Goal: Task Accomplishment & Management: Use online tool/utility

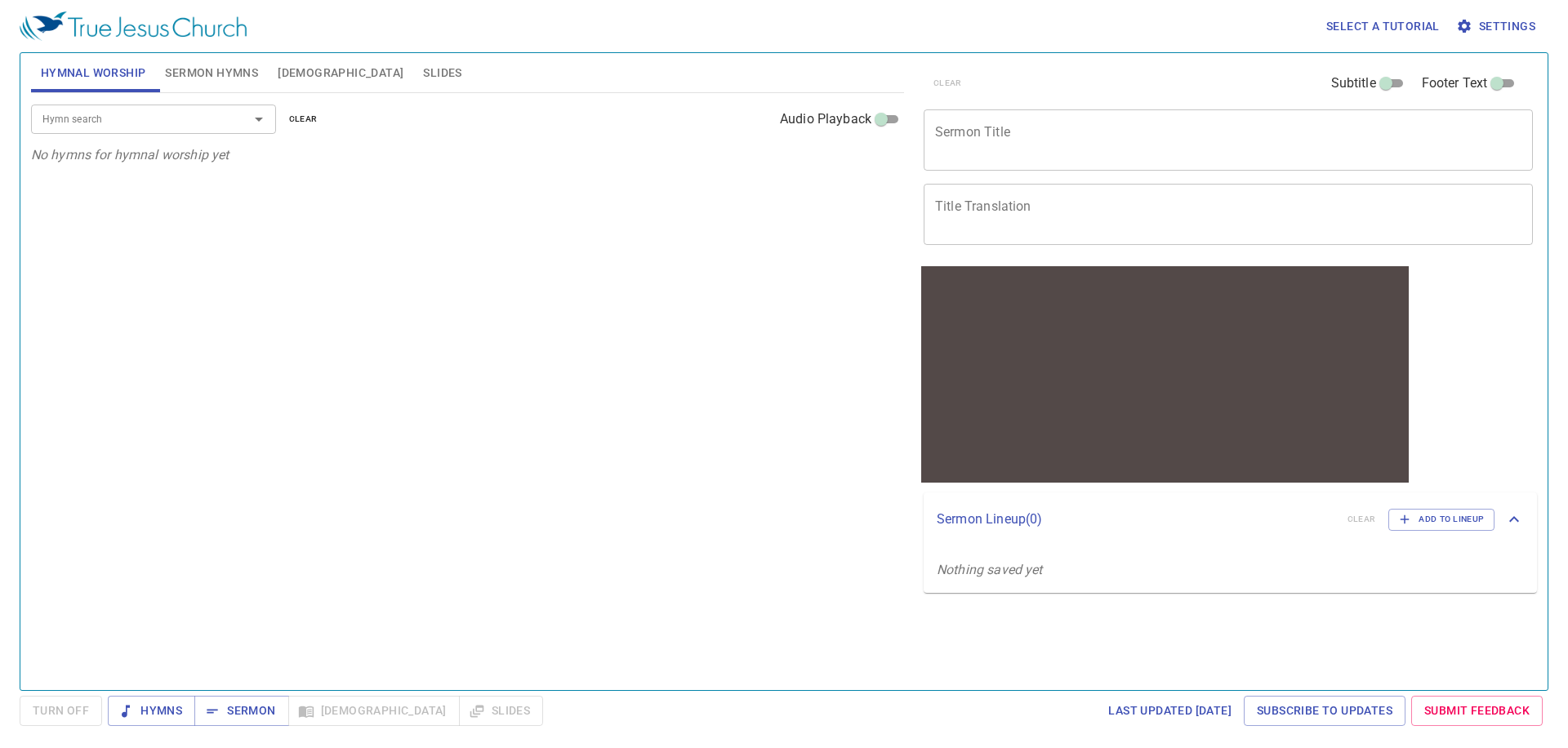
click at [219, 54] on button "Sermon Hymns" at bounding box center [211, 73] width 112 height 39
click at [1027, 163] on div "x Sermon Title" at bounding box center [1228, 140] width 609 height 62
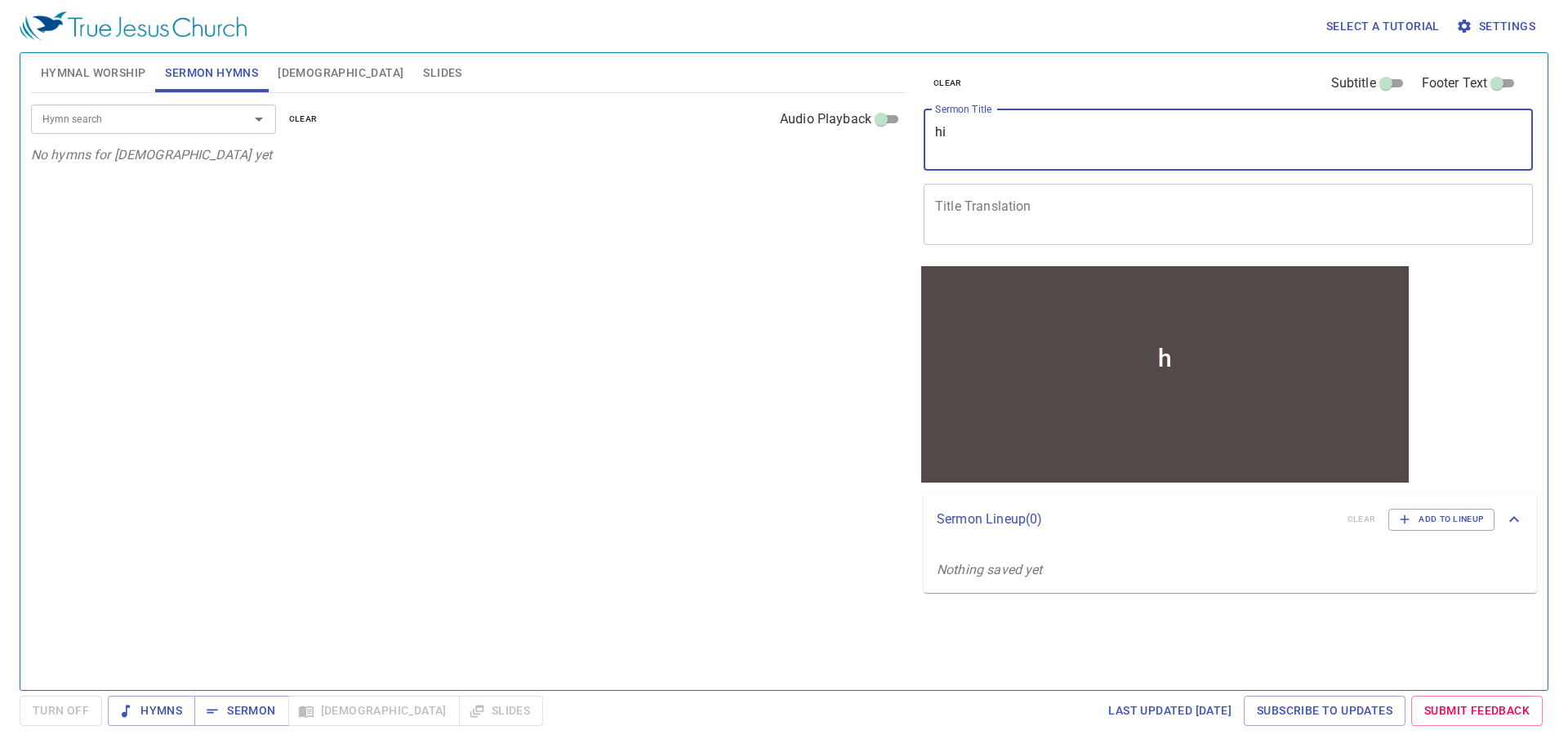
type textarea "hi"
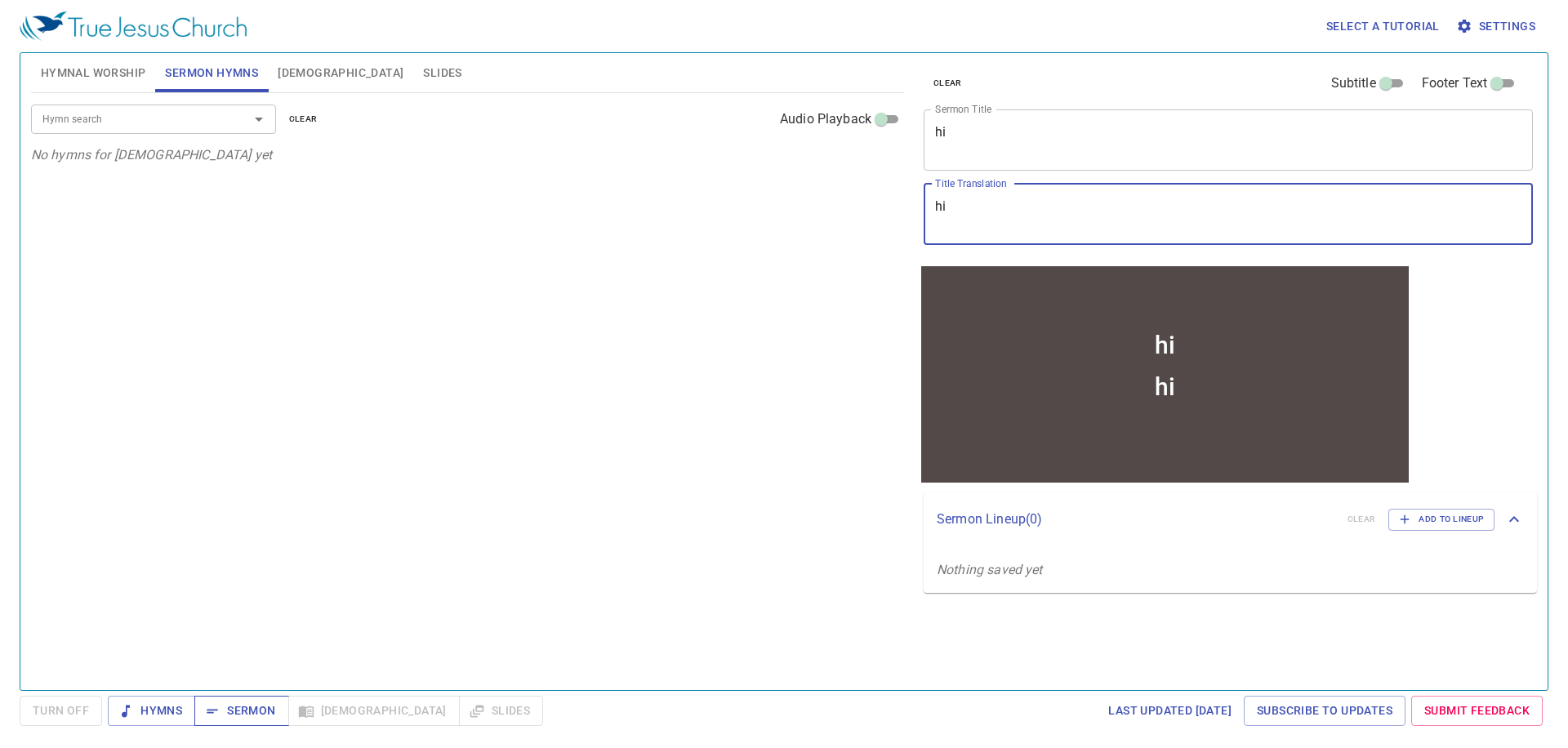
type textarea "hi"
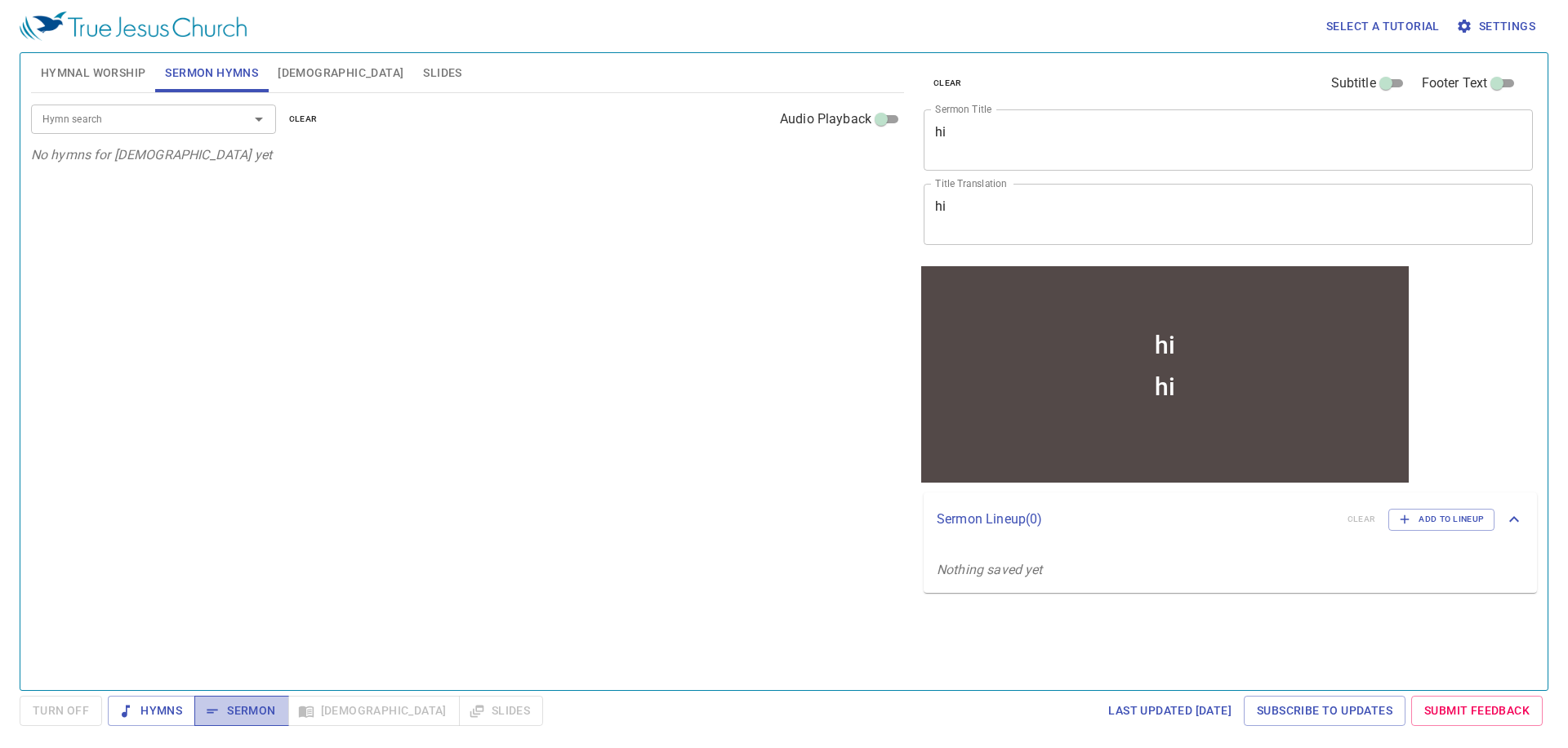
click at [264, 718] on span "Sermon" at bounding box center [242, 711] width 68 height 21
click at [1489, 33] on span "Settings" at bounding box center [1497, 26] width 76 height 21
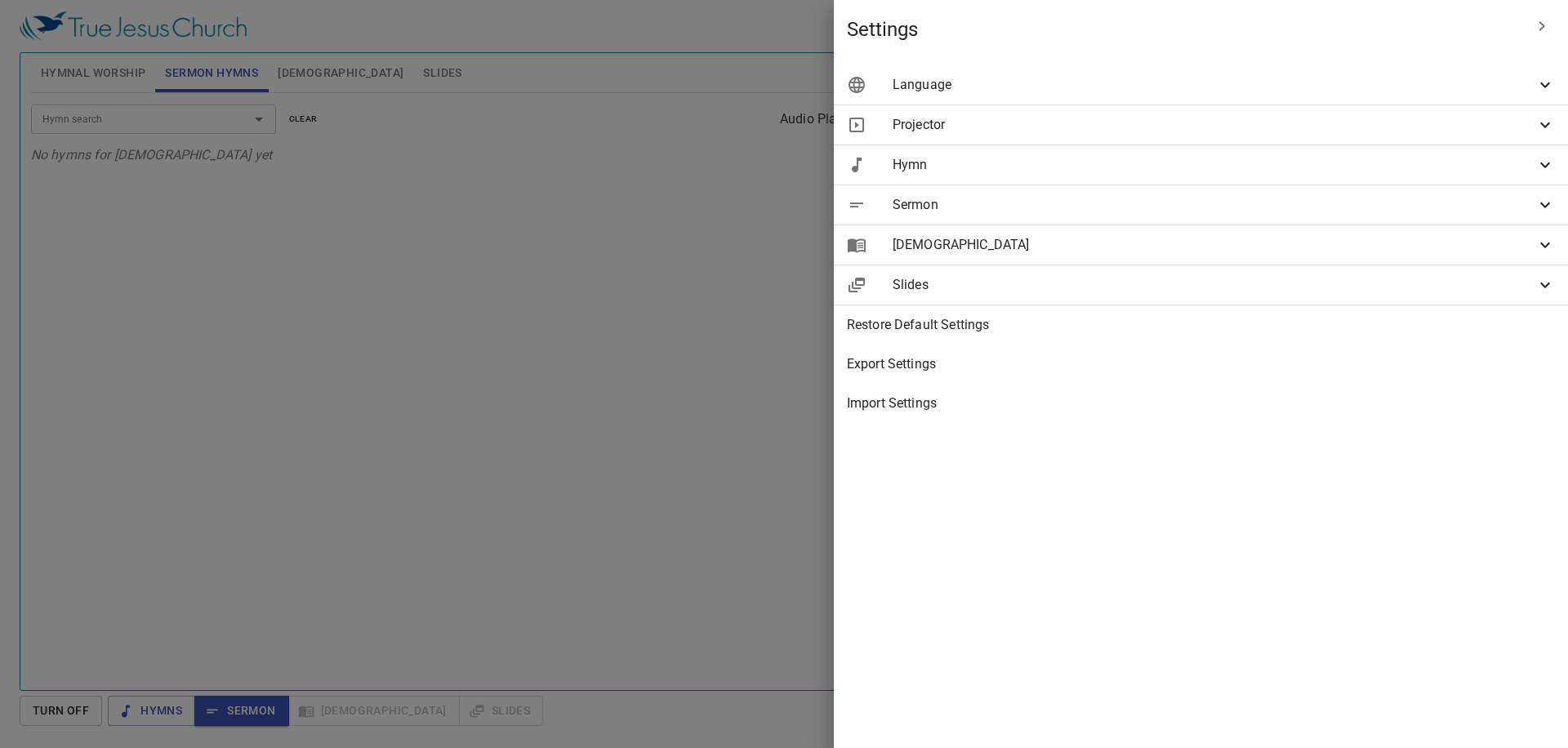
click at [1240, 210] on span "Sermon" at bounding box center [1214, 205] width 643 height 20
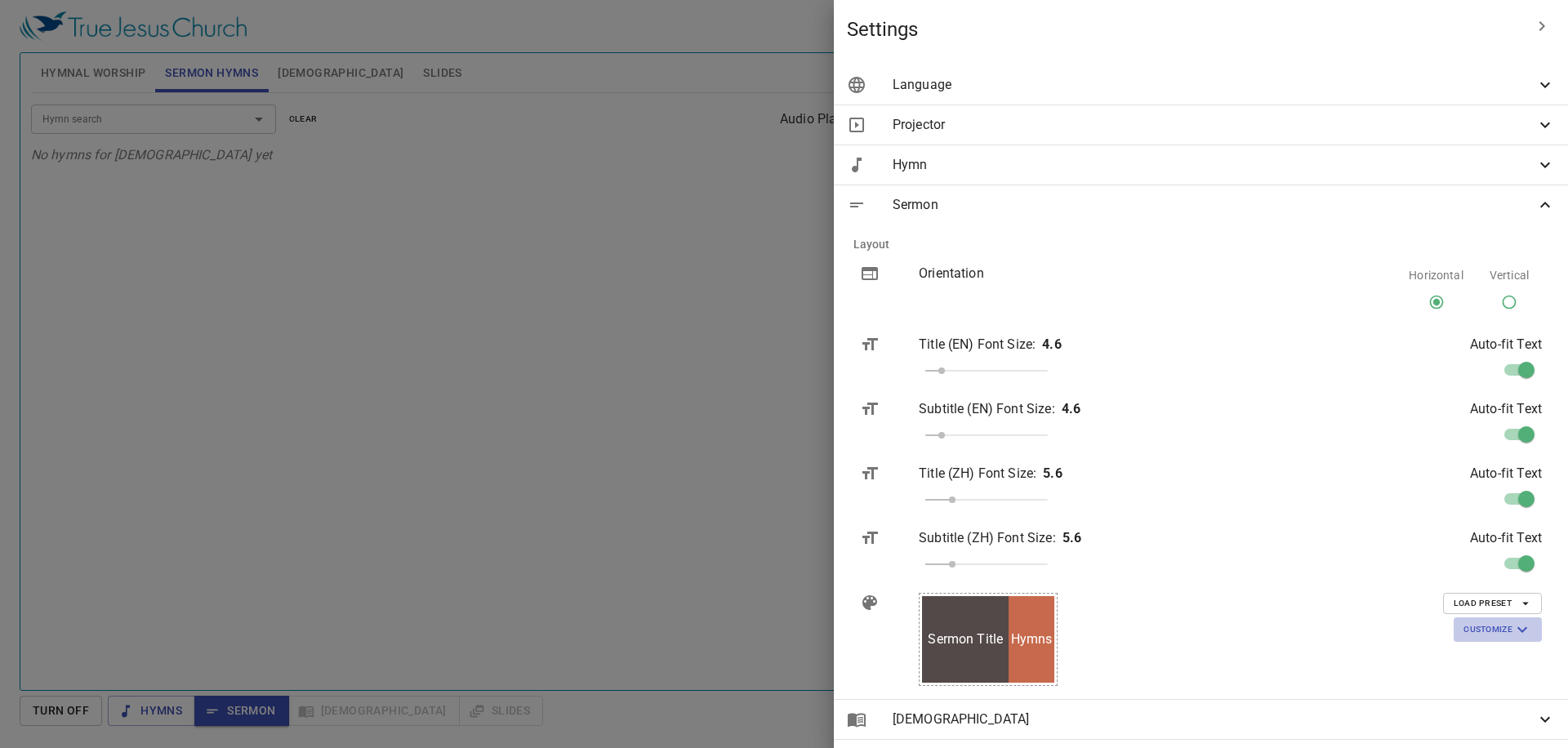
click at [1485, 624] on span "Customize" at bounding box center [1498, 629] width 69 height 20
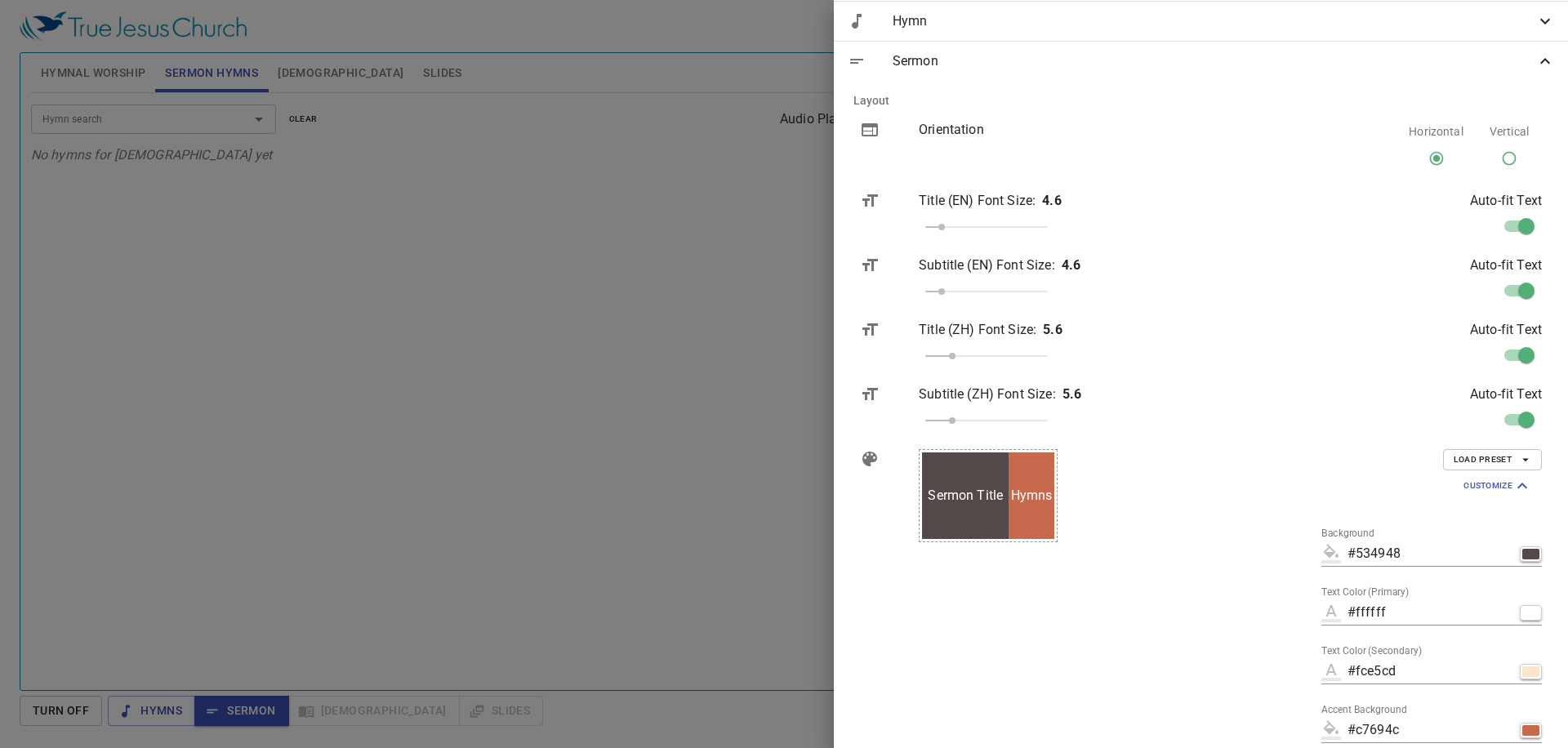
scroll to position [463, 0]
